Goal: Find specific page/section: Find specific page/section

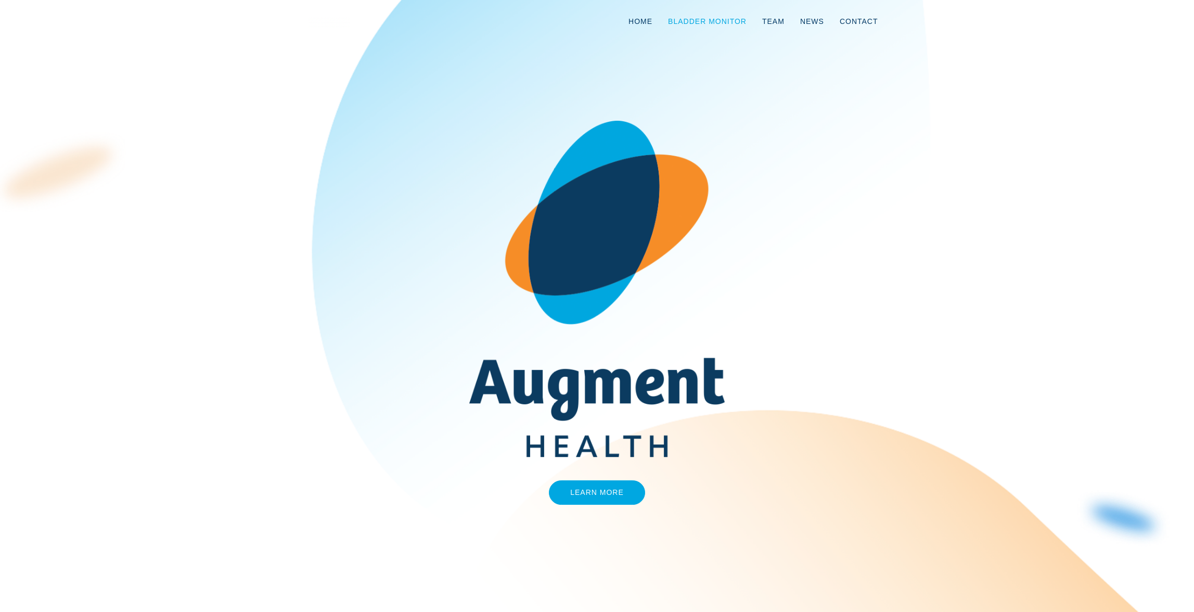
click at [716, 23] on link "Bladder Monitor" at bounding box center [707, 21] width 94 height 34
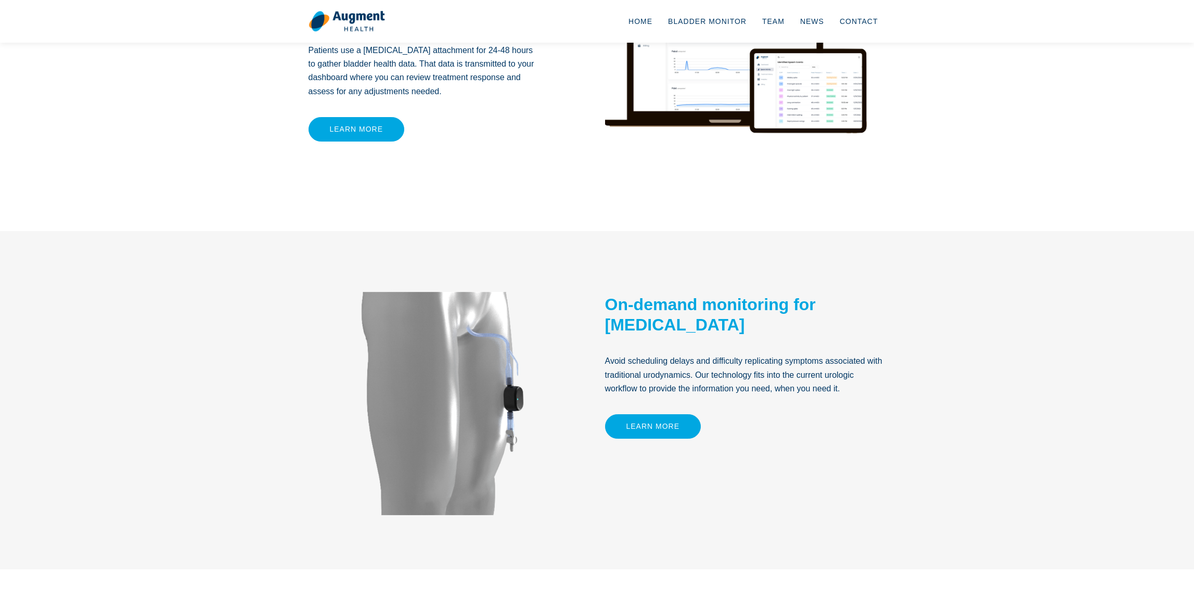
scroll to position [288, 0]
click at [781, 20] on link "Team" at bounding box center [774, 21] width 38 height 34
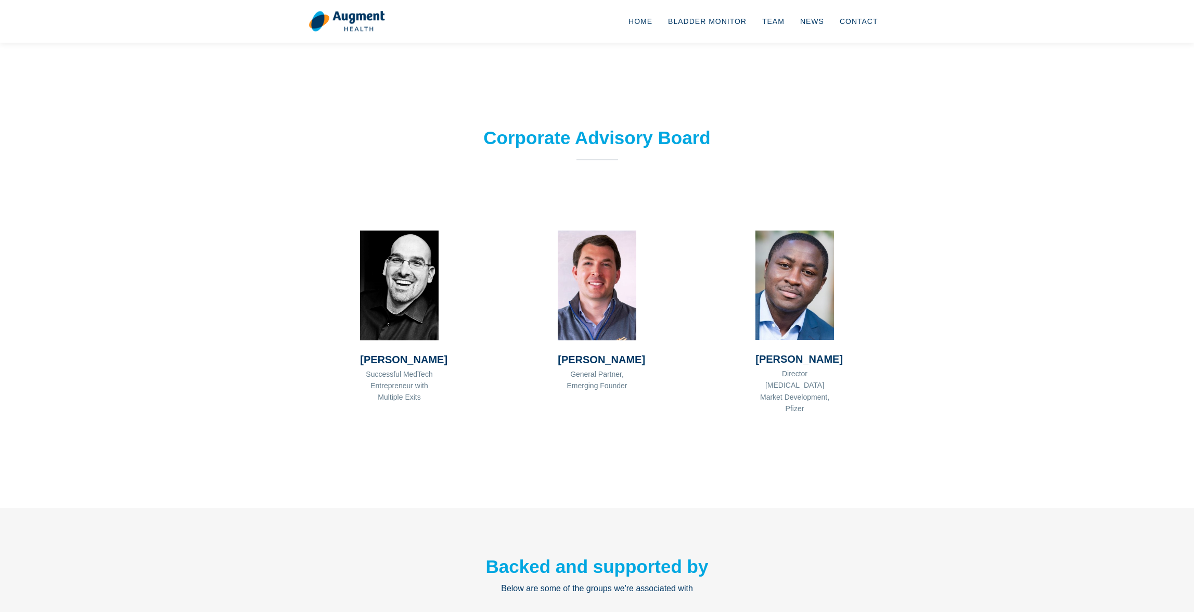
scroll to position [821, 0]
